Goal: Information Seeking & Learning: Learn about a topic

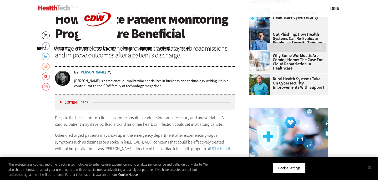
scroll to position [205, 0]
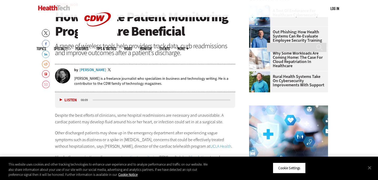
click at [62, 98] on button "Listen" at bounding box center [68, 100] width 17 height 4
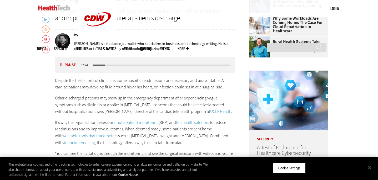
scroll to position [230, 0]
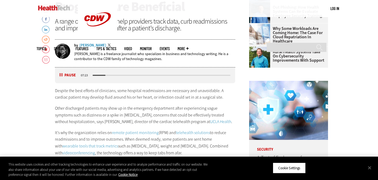
click at [66, 75] on button "Pause" at bounding box center [68, 75] width 16 height 4
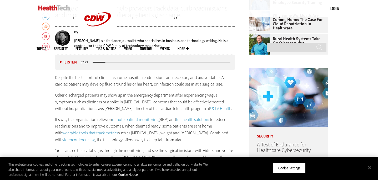
scroll to position [243, 0]
drag, startPoint x: 104, startPoint y: 59, endPoint x: 104, endPoint y: 62, distance: 3.4
click at [104, 62] on div "Listen Pause 07:23" at bounding box center [145, 62] width 180 height 16
drag, startPoint x: 104, startPoint y: 62, endPoint x: 87, endPoint y: 65, distance: 17.0
click at [87, 65] on div "Listen Pause 07:23" at bounding box center [145, 62] width 180 height 16
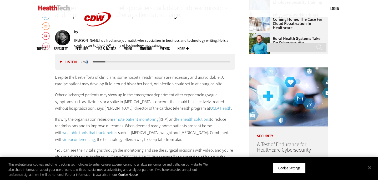
click at [100, 63] on div "Listen Pause 07:23" at bounding box center [145, 62] width 180 height 16
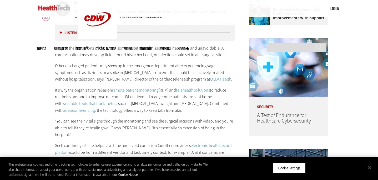
scroll to position [273, 0]
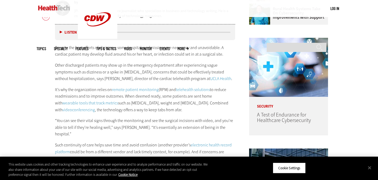
click at [55, 65] on p "Other discharged patients may show up in the emergency department after experie…" at bounding box center [145, 72] width 180 height 20
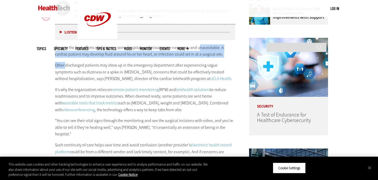
drag, startPoint x: 66, startPoint y: 64, endPoint x: 198, endPoint y: 48, distance: 132.7
click at [198, 48] on div "Despite the best efforts of clinicians, some hospital readmissions are necessar…" at bounding box center [145, 118] width 180 height 149
click at [66, 63] on p "Other discharged patients may show up in the emergency department after experie…" at bounding box center [145, 72] width 180 height 20
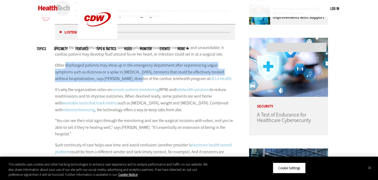
drag, startPoint x: 65, startPoint y: 65, endPoint x: 128, endPoint y: 82, distance: 65.1
click at [128, 82] on div "Despite the best efforts of clinicians, some hospital readmissions are necessar…" at bounding box center [145, 118] width 180 height 149
copy p "discharged patients may show up in the emergency department after experiencing …"
click at [61, 30] on button "Listen" at bounding box center [68, 32] width 17 height 4
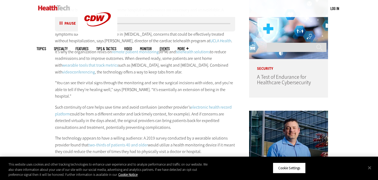
scroll to position [309, 0]
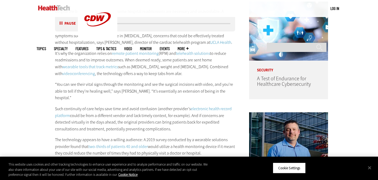
click at [69, 22] on button "Pause" at bounding box center [68, 24] width 16 height 4
drag, startPoint x: 123, startPoint y: 59, endPoint x: 174, endPoint y: 59, distance: 51.0
click at [174, 59] on p "It’s why the organization relies on remote patient monitoring (RPM) and telehea…" at bounding box center [145, 63] width 180 height 27
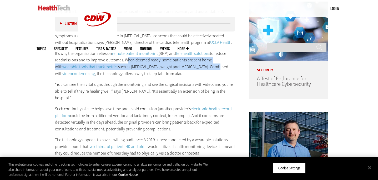
drag, startPoint x: 124, startPoint y: 61, endPoint x: 186, endPoint y: 66, distance: 62.2
click at [186, 66] on p "It’s why the organization relies on remote patient monitoring (RPM) and telehea…" at bounding box center [145, 63] width 180 height 27
copy p "When deemed ready, some patients are sent home with wearable tools that track m…"
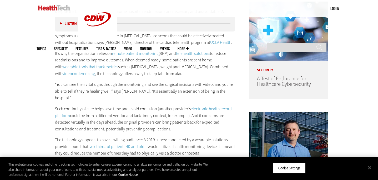
click at [60, 23] on button "Listen" at bounding box center [68, 24] width 17 height 4
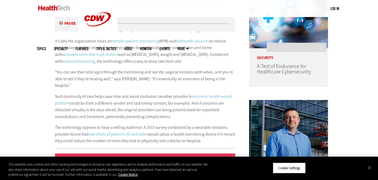
scroll to position [323, 0]
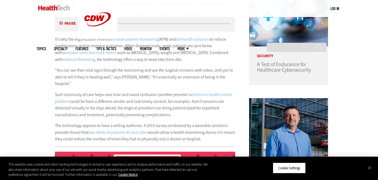
drag, startPoint x: 55, startPoint y: 68, endPoint x: 140, endPoint y: 77, distance: 84.8
click at [140, 77] on p "“You can see their vital signs through the monitoring and see the surgical inci…" at bounding box center [145, 77] width 180 height 20
click at [67, 22] on button "Pause" at bounding box center [68, 24] width 16 height 4
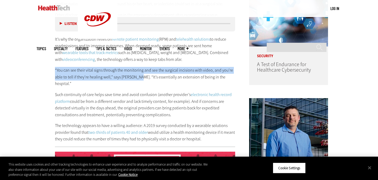
drag, startPoint x: 55, startPoint y: 69, endPoint x: 139, endPoint y: 78, distance: 84.3
click at [139, 78] on p "“You can see their vital signs through the monitoring and see the surgical inci…" at bounding box center [145, 77] width 180 height 20
copy p "“You can see their vital signs through the monitoring and see the surgical inci…"
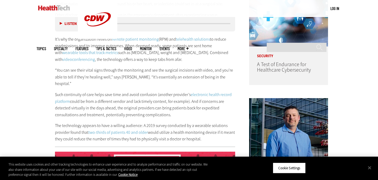
click at [60, 22] on button "Listen" at bounding box center [68, 24] width 17 height 4
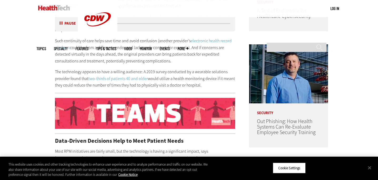
scroll to position [378, 0]
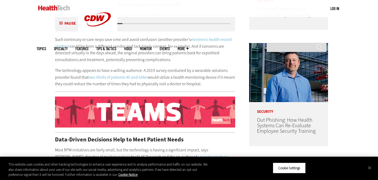
drag, startPoint x: 141, startPoint y: 63, endPoint x: 219, endPoint y: 78, distance: 78.9
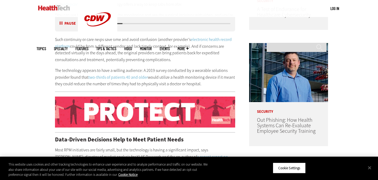
click at [219, 78] on p "The technology appears to have a willing audience: A 2019 survey conducted by a…" at bounding box center [145, 77] width 180 height 20
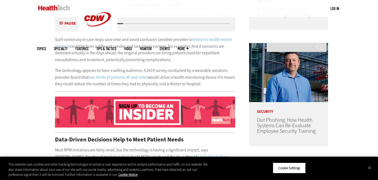
copy p "A 2019 survey conducted by a wearable solutions provider found that two-thirds …"
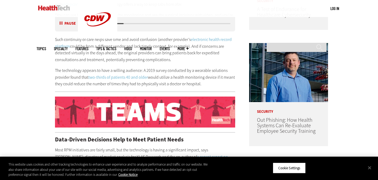
click at [71, 23] on button "Pause" at bounding box center [68, 24] width 16 height 4
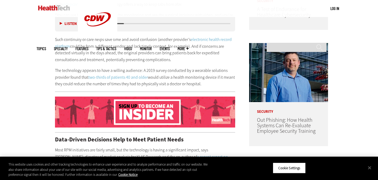
click at [74, 24] on button "Listen" at bounding box center [68, 24] width 17 height 4
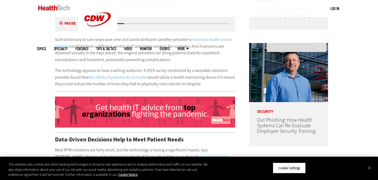
click at [213, 79] on p "The technology appears to have a willing audience: A 2019 survey conducted by a…" at bounding box center [145, 77] width 180 height 20
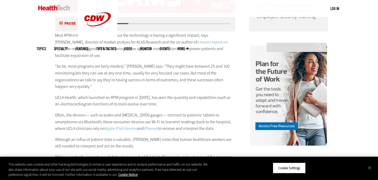
scroll to position [494, 0]
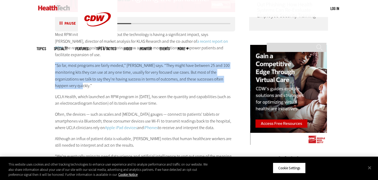
drag, startPoint x: 55, startPoint y: 57, endPoint x: 225, endPoint y: 73, distance: 171.3
click at [225, 73] on p "“So far, most programs are fairly modest,” [PERSON_NAME] says. “They might have…" at bounding box center [145, 75] width 180 height 27
copy p "“So far, most programs are fairly modest,” [PERSON_NAME] says. “They might have…"
click at [61, 22] on button "Pause" at bounding box center [68, 24] width 16 height 4
